Goal: Use online tool/utility: Use online tool/utility

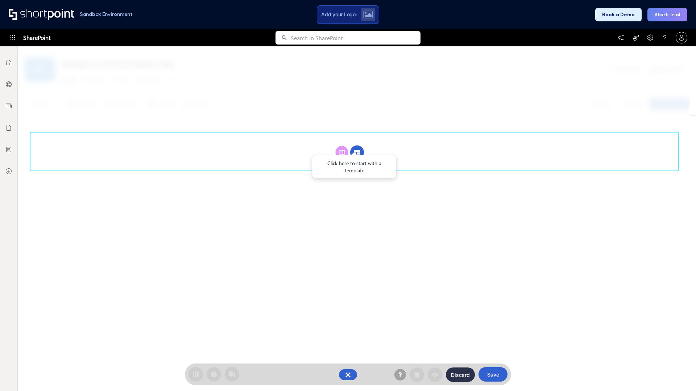
click at [357, 152] on circle at bounding box center [357, 153] width 14 height 14
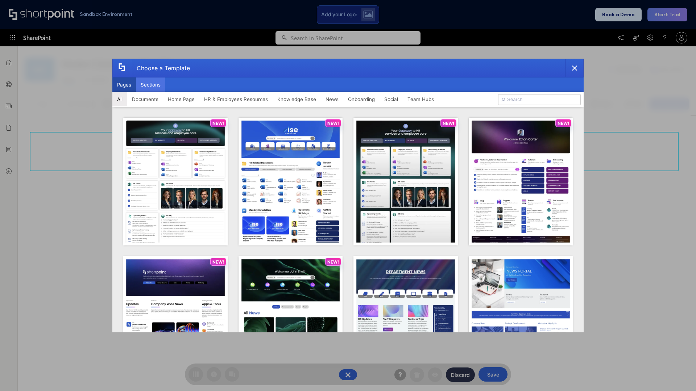
click at [150, 85] on button "Sections" at bounding box center [150, 85] width 29 height 14
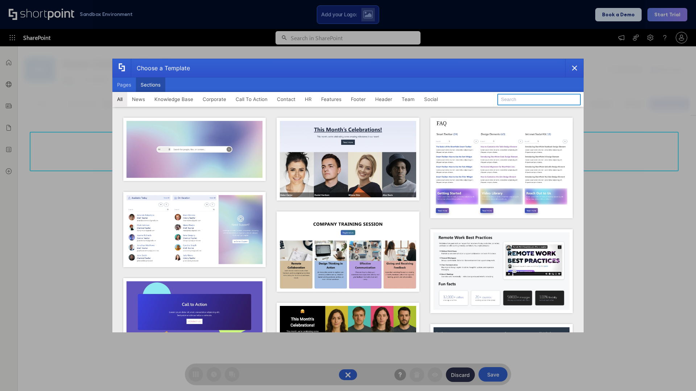
type input "Service Block 1"
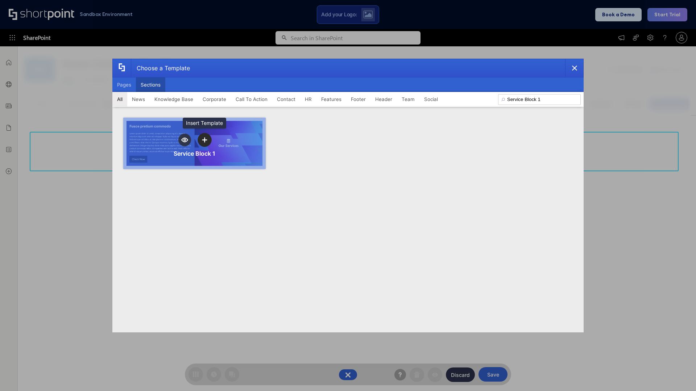
click at [204, 140] on icon "template selector" at bounding box center [204, 139] width 5 height 5
